Goal: Task Accomplishment & Management: Use online tool/utility

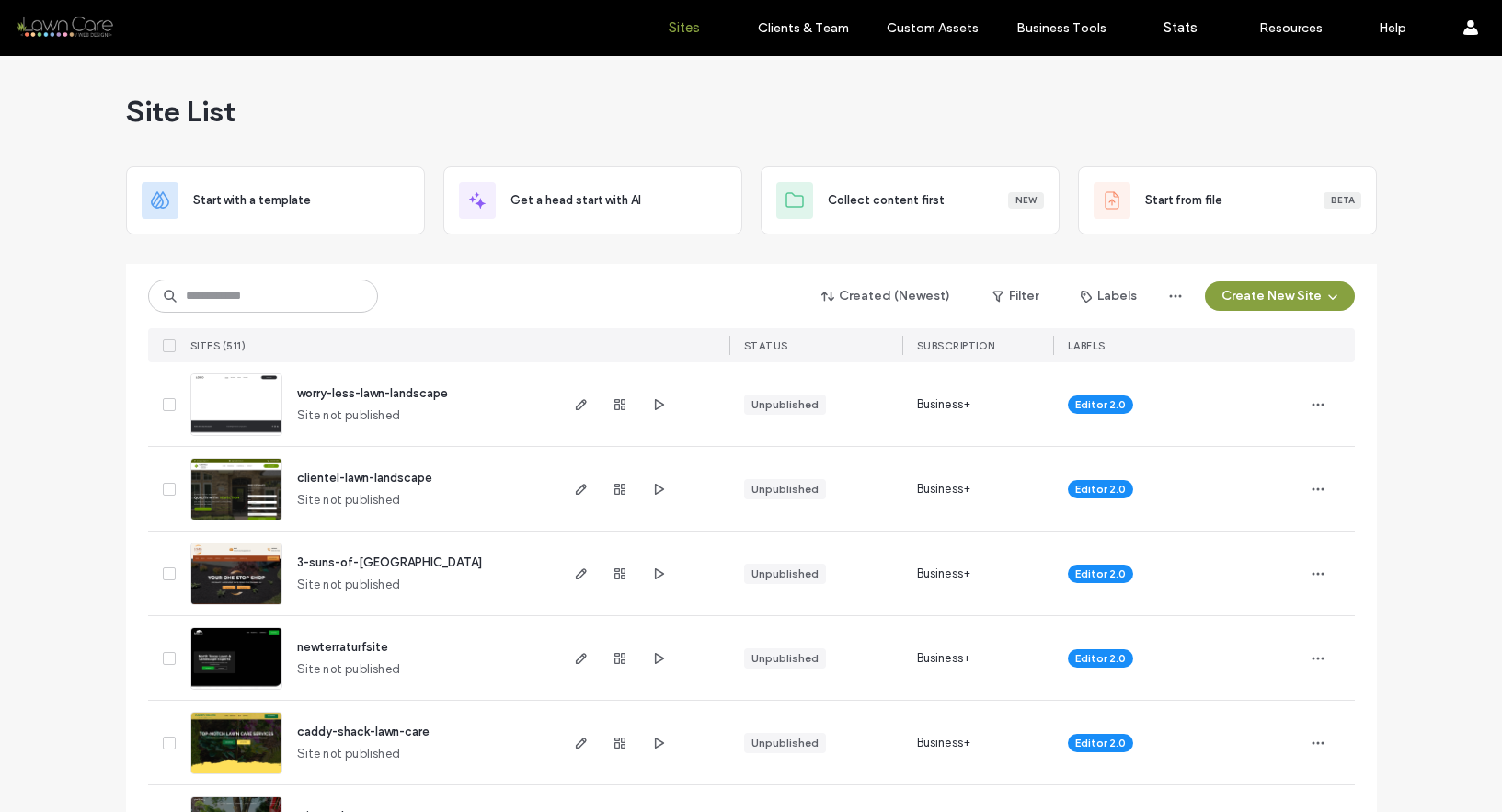
click at [336, 313] on div "Created (Newest) Filter Labels Create New Site SITES (511) STATUS SUBSCRIPTION …" at bounding box center [751, 313] width 1207 height 99
click at [333, 295] on input at bounding box center [262, 297] width 230 height 33
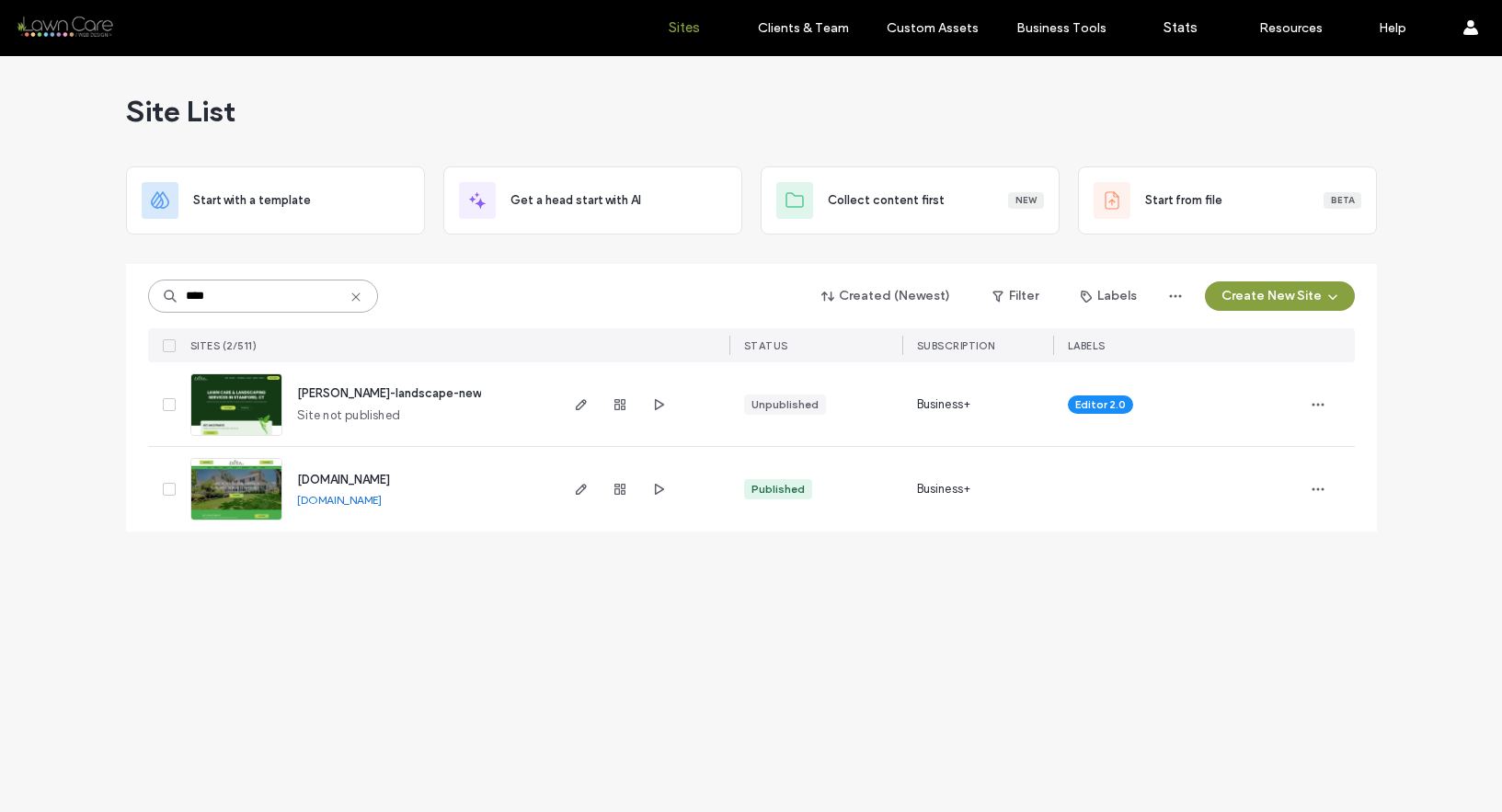
type input "****"
click at [375, 392] on span "davida-landscape-new" at bounding box center [389, 393] width 184 height 14
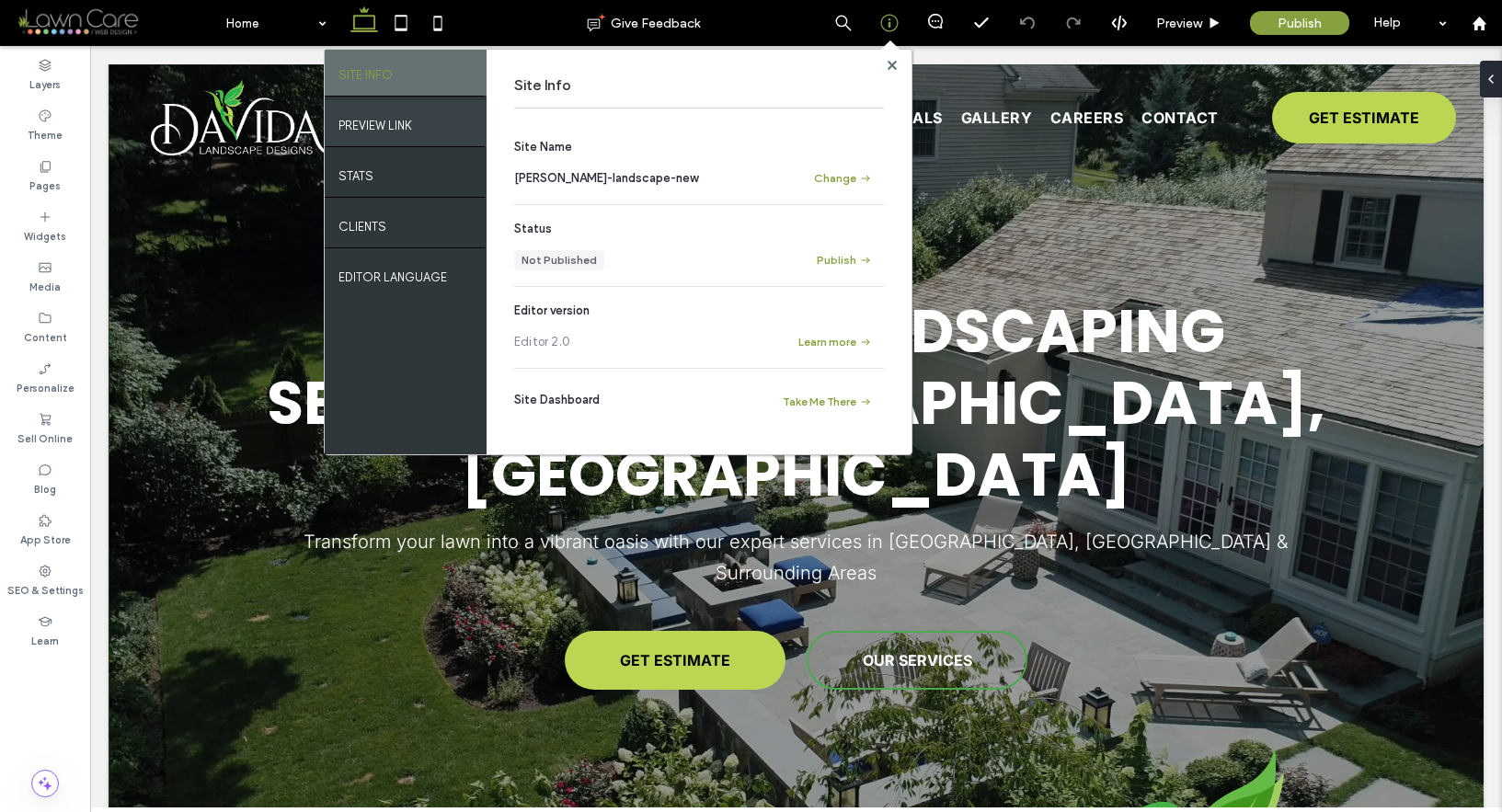
drag, startPoint x: 408, startPoint y: 134, endPoint x: 419, endPoint y: 135, distance: 11.0
click at [409, 133] on div "PREVIEW LINK" at bounding box center [406, 124] width 162 height 46
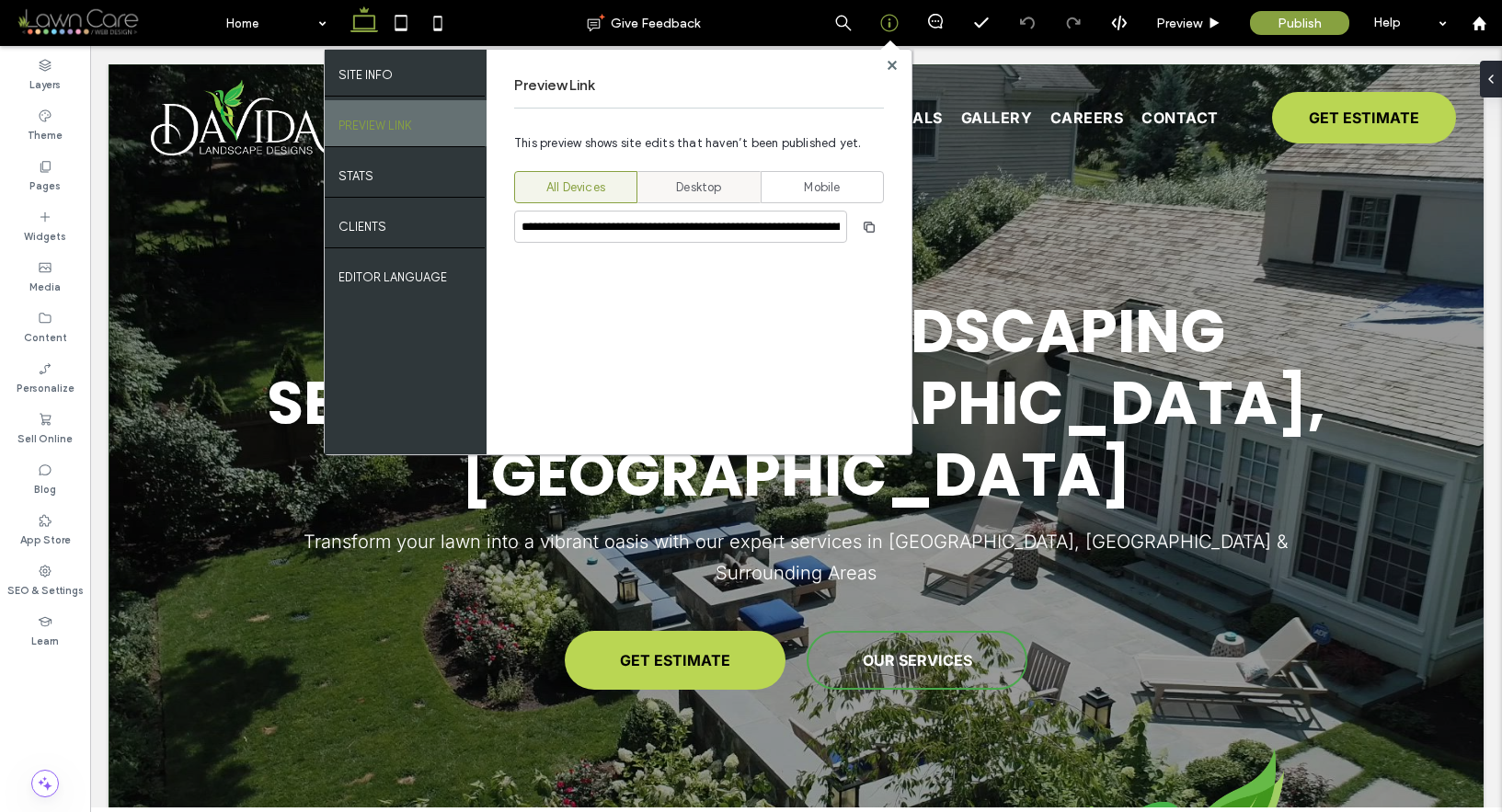
click at [672, 180] on div "Desktop" at bounding box center [699, 187] width 100 height 30
type input "**********"
click at [862, 227] on icon "button" at bounding box center [869, 227] width 15 height 15
click at [893, 67] on use at bounding box center [891, 65] width 9 height 9
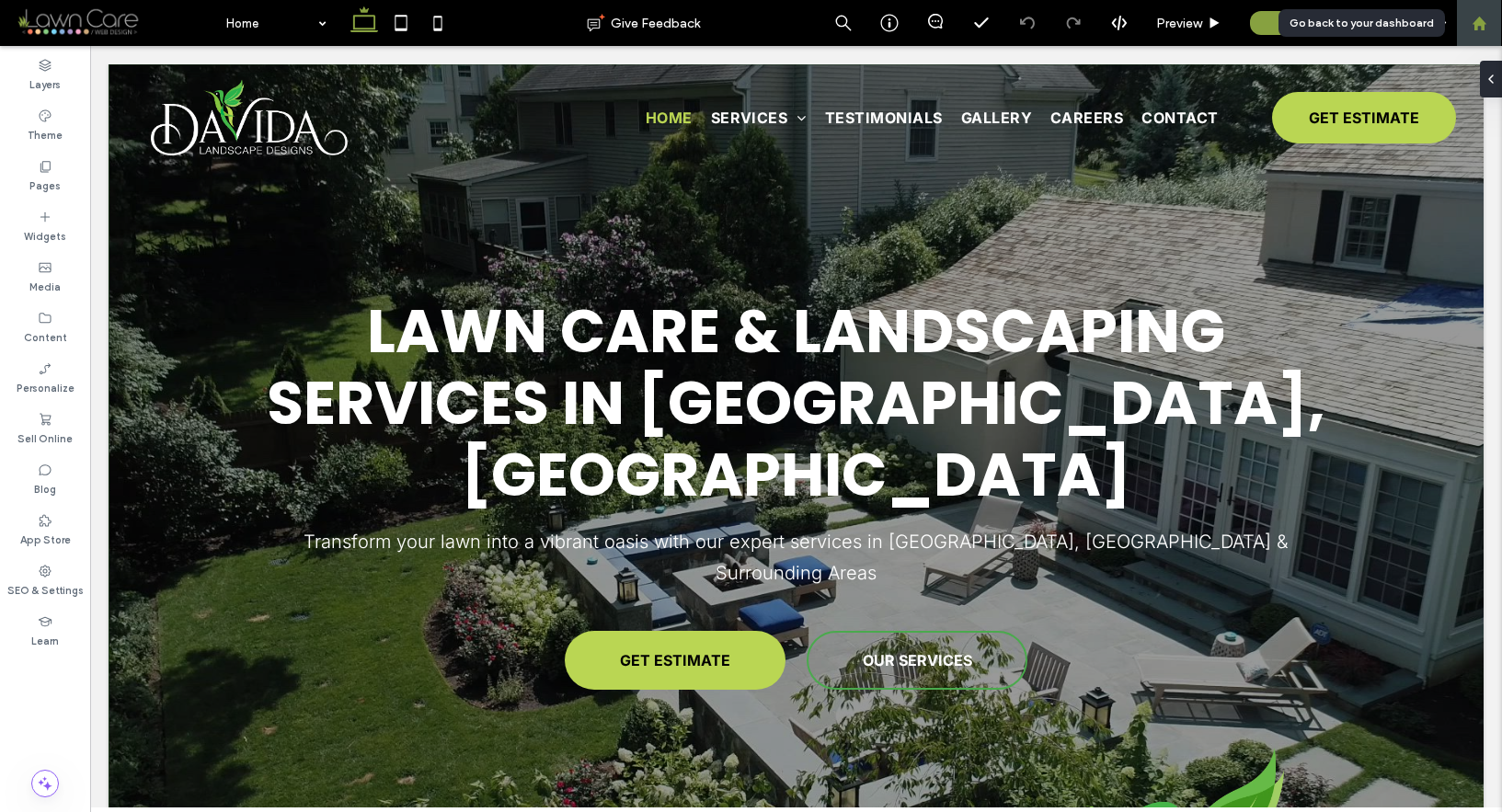
click at [1468, 29] on div at bounding box center [1480, 23] width 44 height 16
